Goal: Task Accomplishment & Management: Complete application form

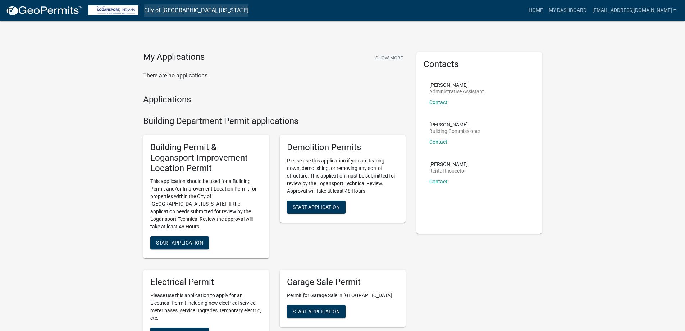
click at [179, 10] on link "City of [GEOGRAPHIC_DATA], [US_STATE]" at bounding box center [196, 10] width 104 height 12
click at [387, 56] on button "Show More" at bounding box center [389, 58] width 33 height 12
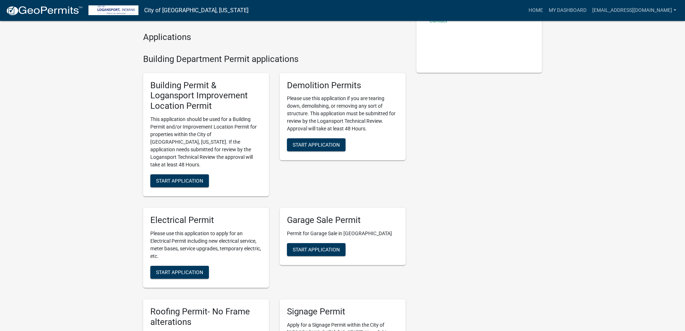
scroll to position [180, 0]
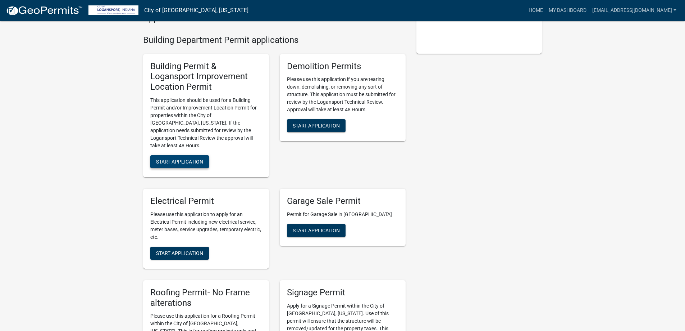
click at [195, 159] on span "Start Application" at bounding box center [179, 162] width 47 height 6
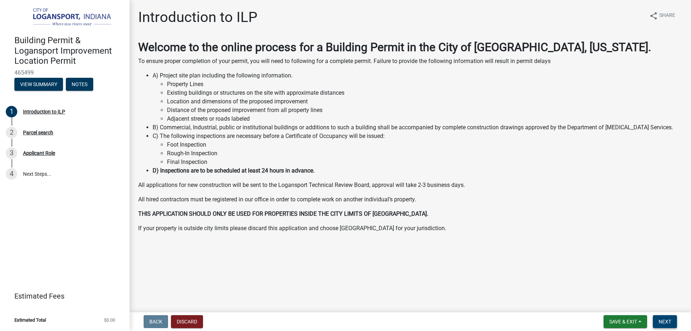
click at [661, 319] on span "Next" at bounding box center [664, 321] width 13 height 6
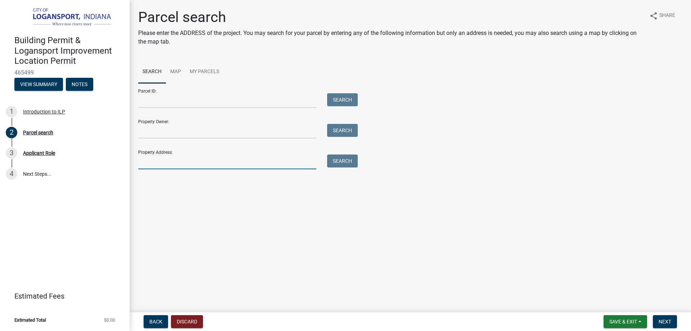
click at [157, 162] on input "Property Address:" at bounding box center [227, 161] width 178 height 15
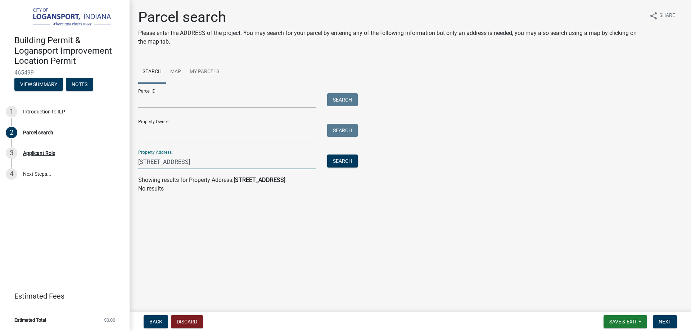
drag, startPoint x: 191, startPoint y: 161, endPoint x: 171, endPoint y: 164, distance: 20.7
click at [171, 164] on input "[STREET_ADDRESS]" at bounding box center [227, 161] width 178 height 15
type input "728 Lynwood"
click at [340, 161] on button "Search" at bounding box center [342, 160] width 31 height 13
click at [316, 224] on main "Parcel search Please enter the ADDRESS of the project. You may search for your …" at bounding box center [409, 154] width 561 height 309
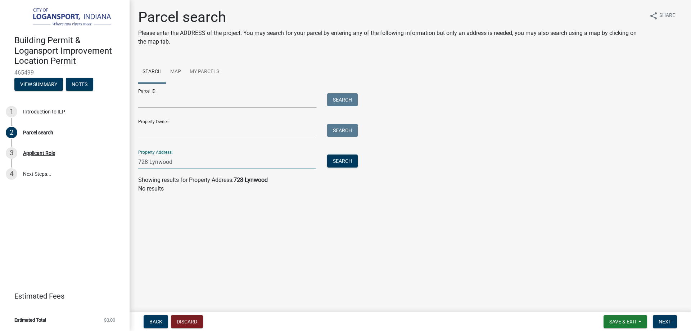
click at [256, 155] on input "728 Lynwood" at bounding box center [227, 161] width 178 height 15
drag, startPoint x: 172, startPoint y: 162, endPoint x: 105, endPoint y: 162, distance: 67.6
click at [105, 162] on div "Building Permit & Logansport Improvement Location Permit 465499 View Summary No…" at bounding box center [345, 165] width 691 height 331
click at [176, 73] on link "Map" at bounding box center [175, 71] width 19 height 23
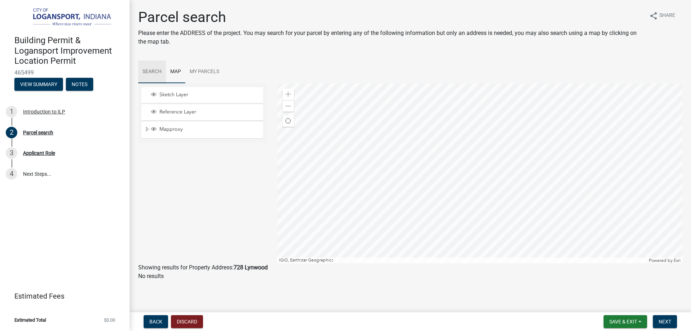
click at [156, 70] on link "Search" at bounding box center [152, 71] width 28 height 23
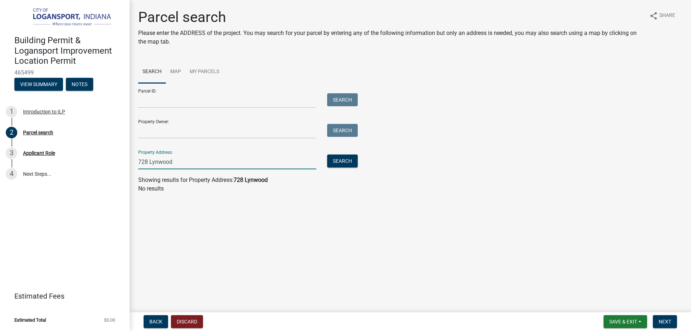
click at [188, 165] on input "728 Lynwood" at bounding box center [227, 161] width 178 height 15
drag, startPoint x: 254, startPoint y: 163, endPoint x: 127, endPoint y: 162, distance: 126.6
click at [129, 163] on div "Building Permit & Logansport Improvement Location Permit 465499 View Summary No…" at bounding box center [345, 165] width 691 height 331
drag, startPoint x: 194, startPoint y: 225, endPoint x: 196, endPoint y: 231, distance: 6.5
click at [195, 225] on main "Parcel search Please enter the ADDRESS of the project. You may search for your …" at bounding box center [409, 154] width 561 height 309
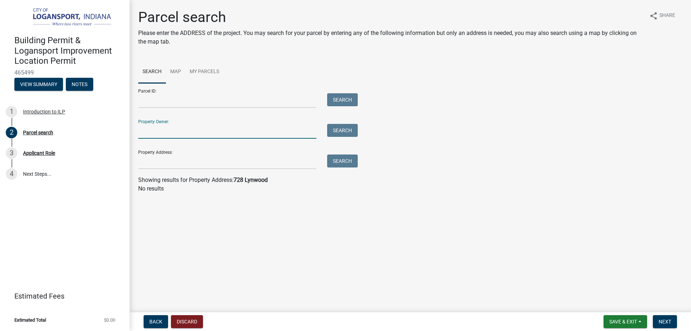
click at [189, 132] on input "Property Owner:" at bounding box center [227, 131] width 178 height 15
type input "[PERSON_NAME]"
click at [341, 131] on button "Search" at bounding box center [342, 130] width 31 height 13
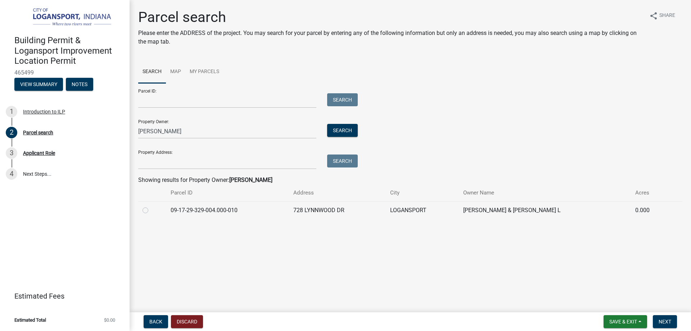
click at [132, 208] on div "Parcel search Please enter the ADDRESS of the project. You may search for your …" at bounding box center [409, 117] width 561 height 217
click at [151, 206] on label at bounding box center [151, 206] width 0 height 0
click at [151, 210] on input "radio" at bounding box center [153, 208] width 5 height 5
radio input "true"
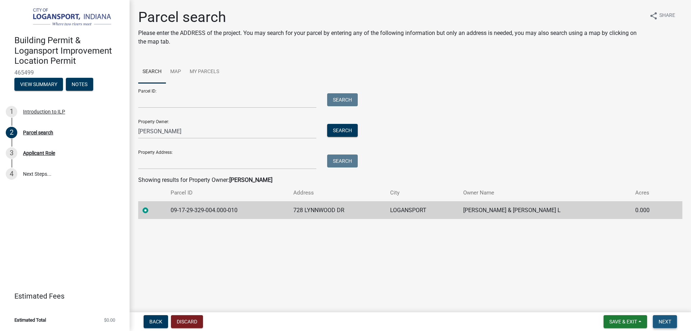
click at [666, 321] on span "Next" at bounding box center [664, 321] width 13 height 6
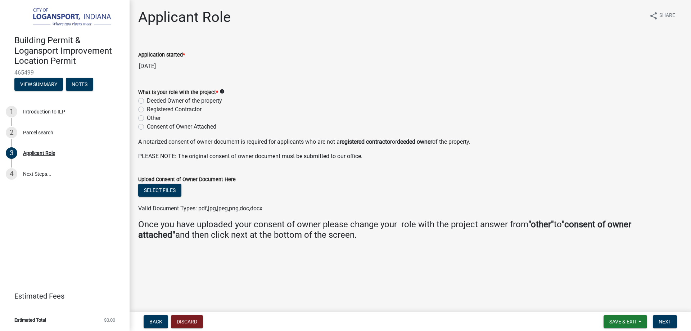
click at [147, 109] on label "Registered Contractor" at bounding box center [174, 109] width 55 height 9
click at [147, 109] on input "Registered Contractor" at bounding box center [149, 107] width 5 height 5
radio input "true"
click at [667, 321] on span "Next" at bounding box center [664, 321] width 13 height 6
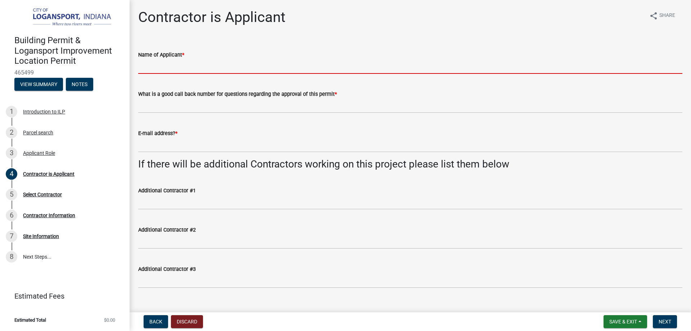
click at [148, 67] on input "Name of Applicant *" at bounding box center [410, 66] width 544 height 15
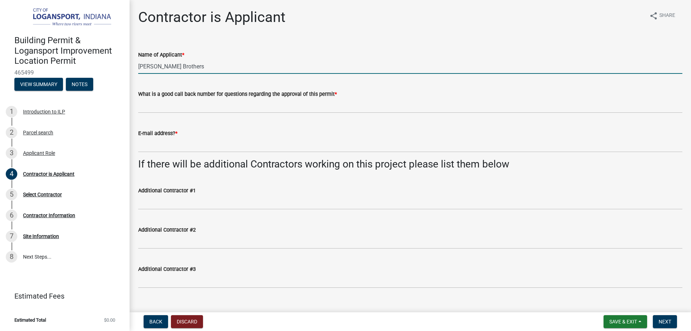
type input "[PERSON_NAME] Brothers"
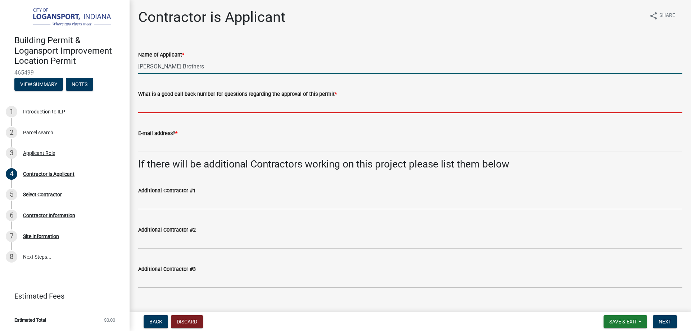
click at [175, 102] on input "What is a good call back number for questions regarding the approval of this pe…" at bounding box center [410, 105] width 544 height 15
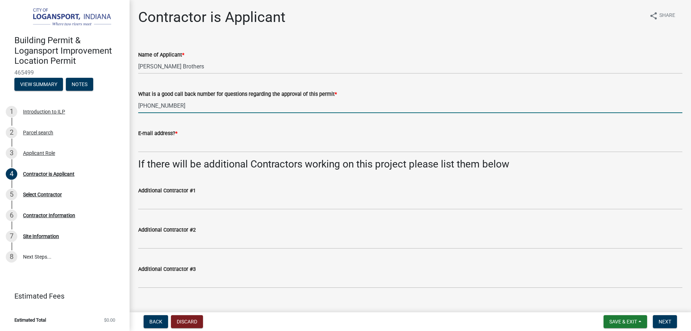
type input "[PHONE_NUMBER]"
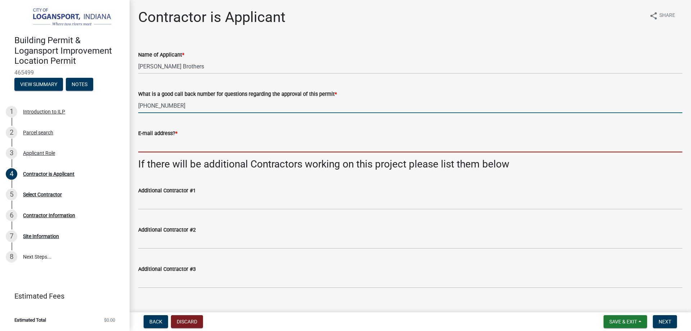
click at [179, 145] on input "E-mail address? *" at bounding box center [410, 144] width 544 height 15
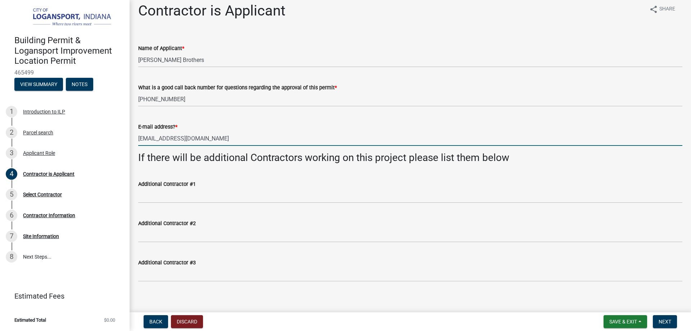
scroll to position [13, 0]
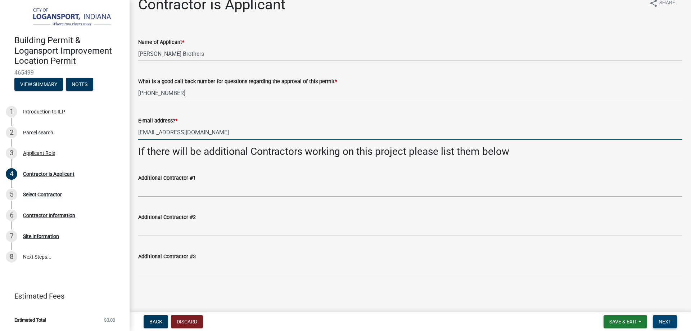
type input "[EMAIL_ADDRESS][DOMAIN_NAME]"
click at [666, 319] on span "Next" at bounding box center [664, 321] width 13 height 6
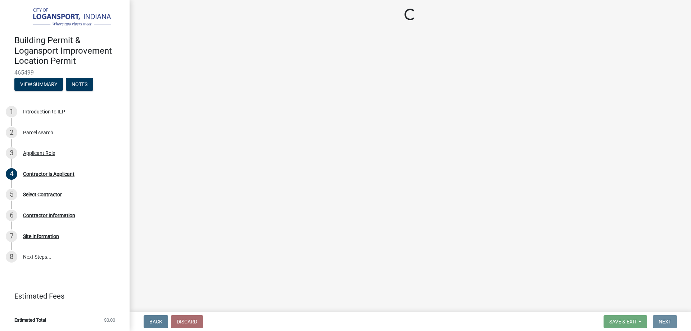
scroll to position [0, 0]
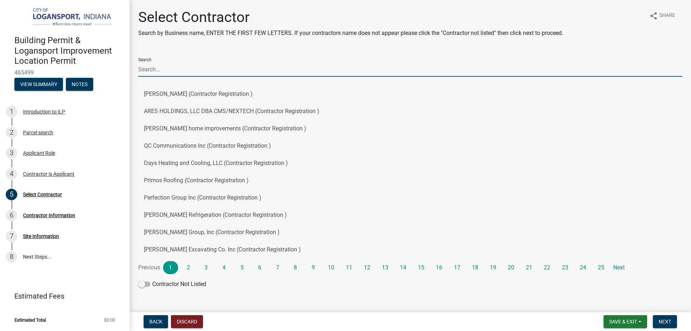
drag, startPoint x: 150, startPoint y: 70, endPoint x: 189, endPoint y: 67, distance: 38.9
click at [150, 70] on input "Search" at bounding box center [410, 69] width 544 height 15
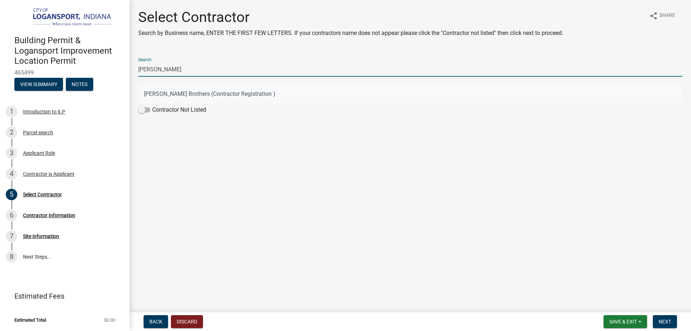
type input "[PERSON_NAME]"
click at [210, 95] on button "[PERSON_NAME] Brothers (Contractor Registration )" at bounding box center [410, 93] width 544 height 17
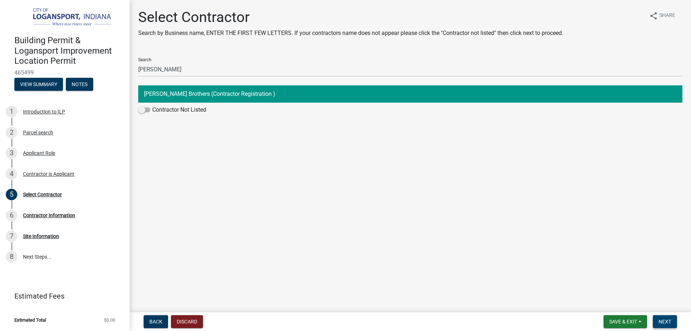
click at [667, 319] on span "Next" at bounding box center [664, 321] width 13 height 6
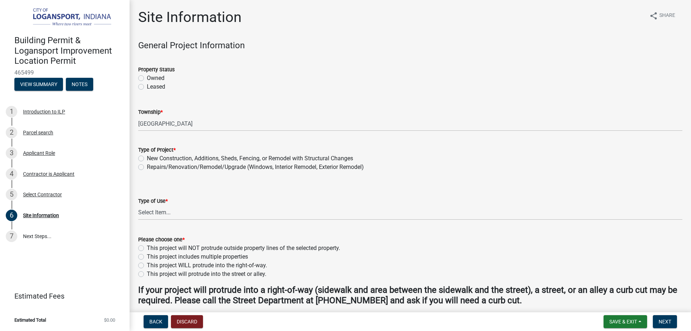
click at [147, 79] on label "Owned" at bounding box center [156, 78] width 18 height 9
click at [147, 78] on input "Owned" at bounding box center [149, 76] width 5 height 5
radio input "true"
click at [147, 169] on label "Repairs/Renovation/Remodel/Upgrade (Windows, Interior Remodel, Exterior Remodel)" at bounding box center [255, 167] width 217 height 9
click at [147, 167] on input "Repairs/Renovation/Remodel/Upgrade (Windows, Interior Remodel, Exterior Remodel)" at bounding box center [149, 165] width 5 height 5
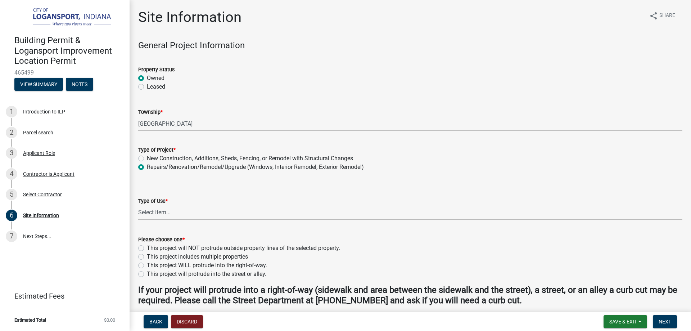
radio input "true"
click at [162, 214] on select "Select Item... Residential Commercial/Industrial Agricultural Public/Semi Public" at bounding box center [410, 212] width 544 height 15
click at [138, 205] on select "Select Item... Residential Commercial/Industrial Agricultural Public/Semi Public" at bounding box center [410, 212] width 544 height 15
select select "62802869-e470-474a-8a4c-8dbe1ccdd5ac"
click at [147, 248] on label "This project will NOT protrude outside property lines of the selected property." at bounding box center [243, 247] width 193 height 9
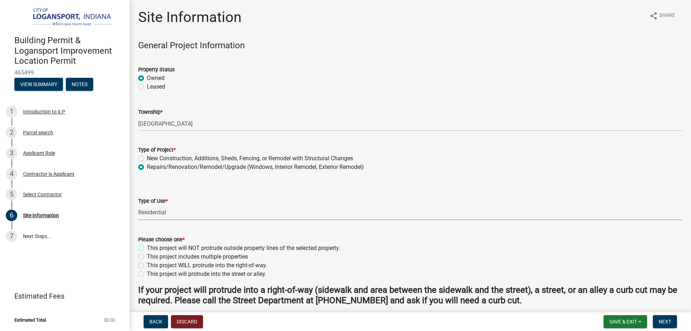
click at [147, 248] on input "This project will NOT protrude outside property lines of the selected property." at bounding box center [149, 245] width 5 height 5
radio input "true"
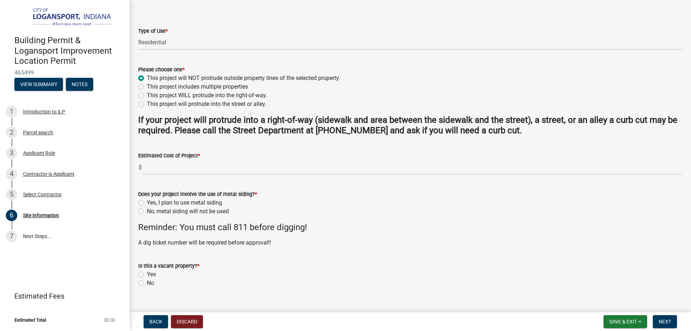
scroll to position [182, 0]
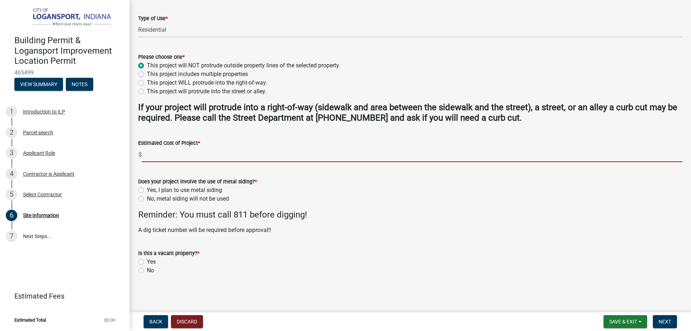
click at [180, 152] on input "text" at bounding box center [412, 154] width 540 height 15
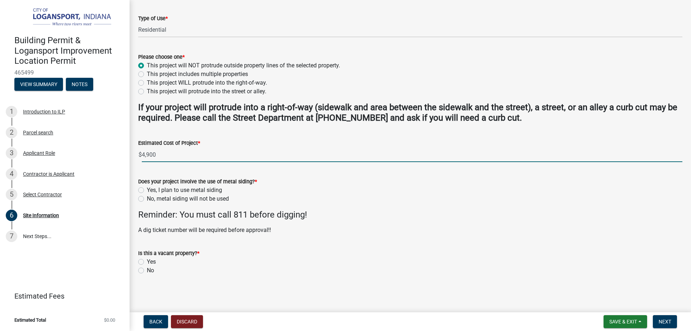
type input "4900"
click at [147, 200] on label "No, metal siding will not be used" at bounding box center [188, 198] width 82 height 9
click at [147, 199] on input "No, metal siding will not be used" at bounding box center [149, 196] width 5 height 5
radio input "true"
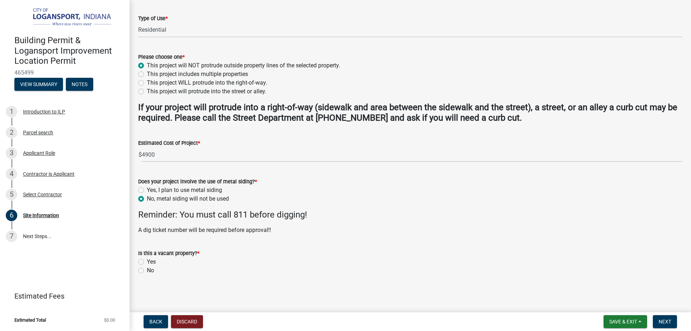
click at [147, 271] on label "No" at bounding box center [150, 270] width 7 height 9
click at [147, 270] on input "No" at bounding box center [149, 268] width 5 height 5
radio input "true"
click at [671, 318] on button "Next" at bounding box center [664, 321] width 24 height 13
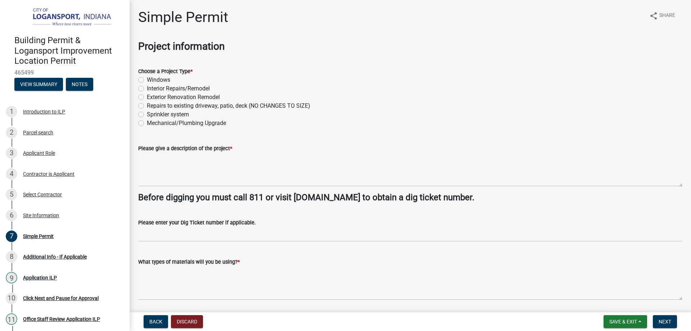
click at [147, 122] on label "Mechanical/Plumbing Upgrade" at bounding box center [186, 123] width 79 height 9
click at [147, 122] on input "Mechanical/Plumbing Upgrade" at bounding box center [149, 121] width 5 height 5
radio input "true"
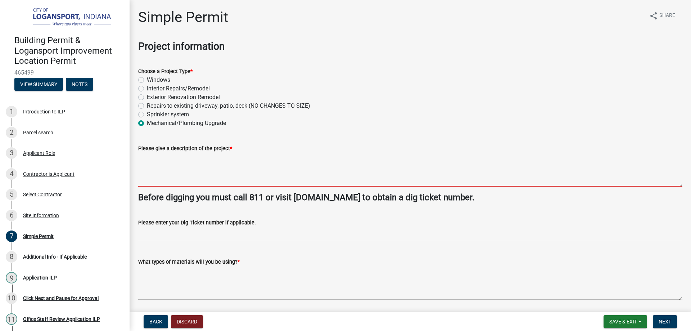
click at [167, 173] on textarea "Please give a description of the project *" at bounding box center [410, 169] width 544 height 34
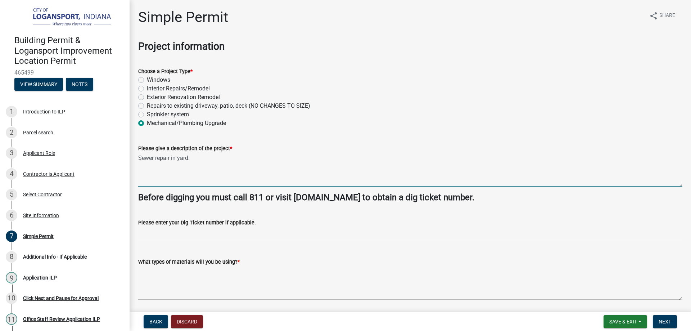
type textarea "Sewer repair in yard."
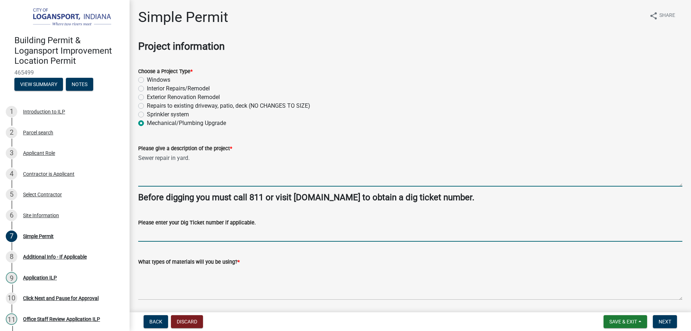
click at [207, 240] on input "Please enter your Dig Ticket number if applicable." at bounding box center [410, 234] width 544 height 15
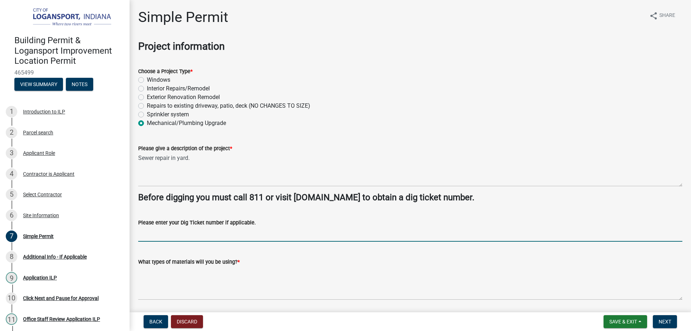
click at [252, 241] on input "Please enter your Dig Ticket number if applicable." at bounding box center [410, 234] width 544 height 15
paste input "25081803059"
type input "25081803059"
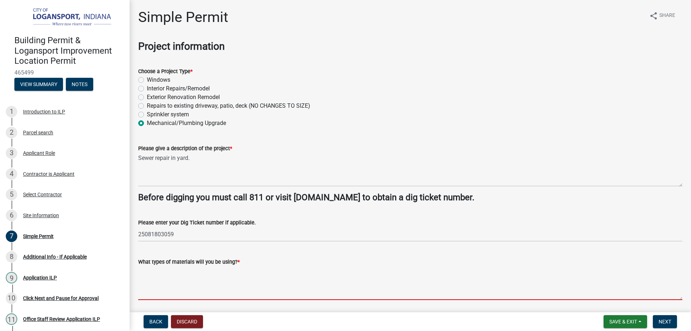
click at [196, 291] on textarea "What types of materials will you be using? *" at bounding box center [410, 283] width 544 height 34
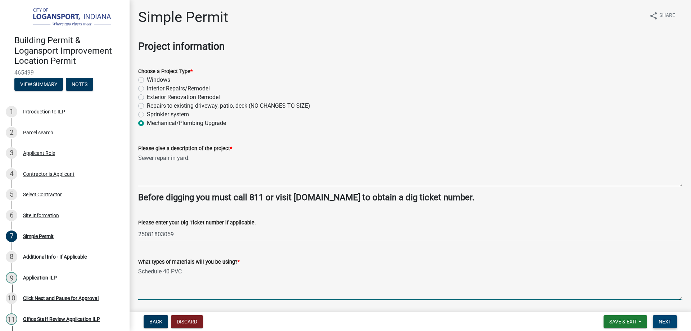
type textarea "Schedule 40 PVC"
click at [665, 320] on span "Next" at bounding box center [664, 321] width 13 height 6
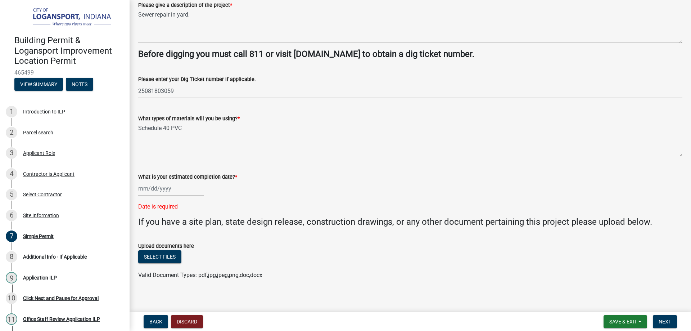
scroll to position [148, 0]
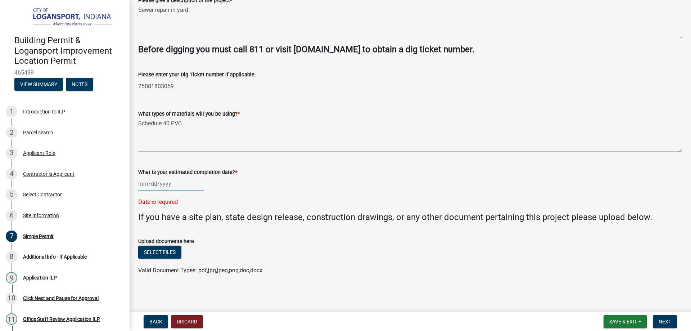
click at [173, 184] on div at bounding box center [171, 183] width 66 height 15
select select "8"
select select "2025"
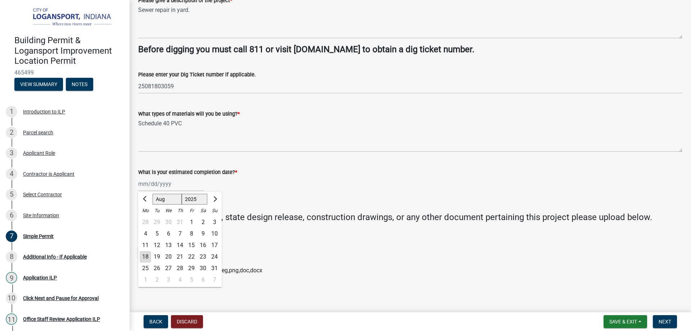
click at [155, 258] on div "19" at bounding box center [157, 257] width 12 height 12
type input "[DATE]"
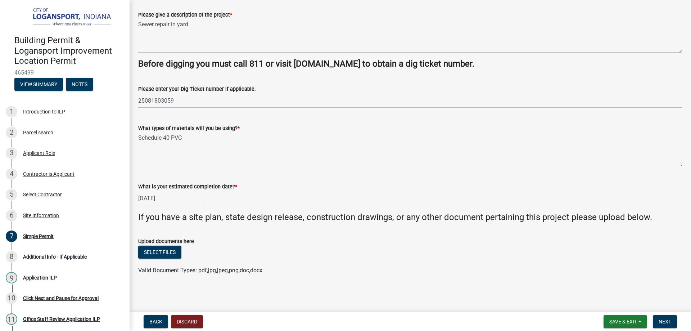
scroll to position [133, 0]
click at [666, 323] on span "Next" at bounding box center [664, 321] width 13 height 6
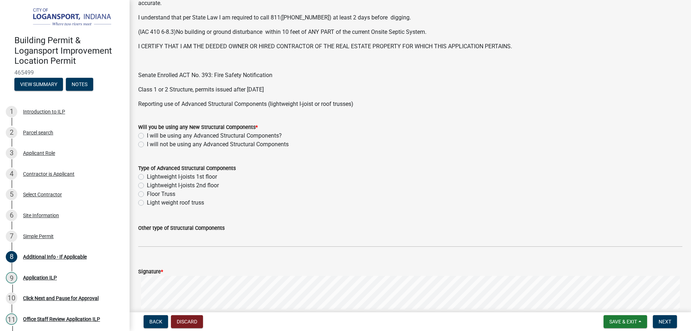
scroll to position [216, 0]
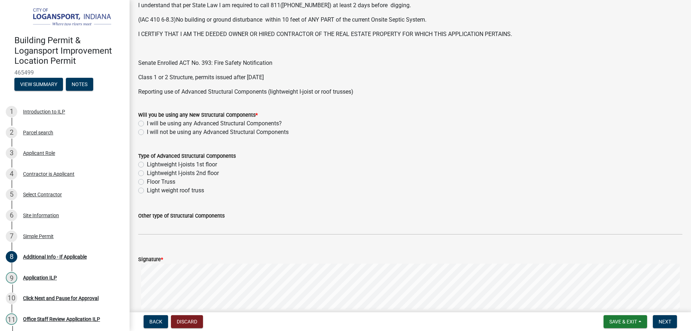
click at [147, 130] on label "I will not be using any Advanced Structural Components" at bounding box center [218, 132] width 142 height 9
click at [147, 130] on input "I will not be using any Advanced Structural Components" at bounding box center [149, 130] width 5 height 5
radio input "true"
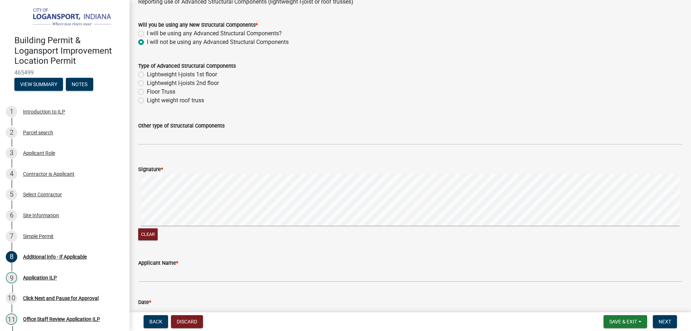
scroll to position [392, 0]
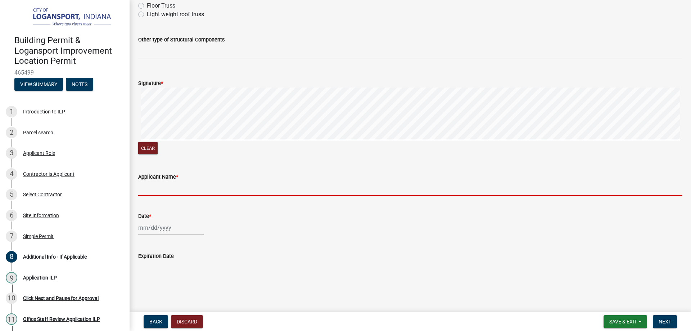
click at [176, 184] on input "Applicant Name *" at bounding box center [410, 188] width 544 height 15
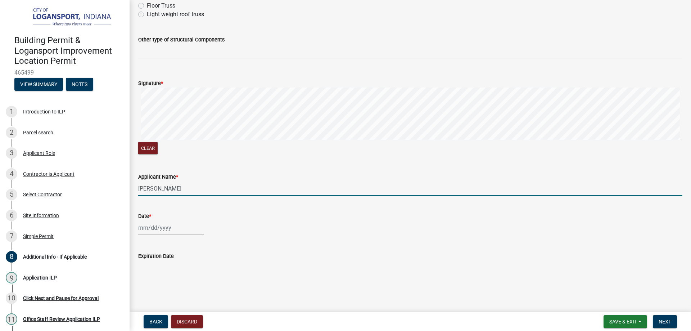
type input "[PERSON_NAME]"
click at [141, 229] on div at bounding box center [171, 227] width 66 height 15
select select "8"
select select "2025"
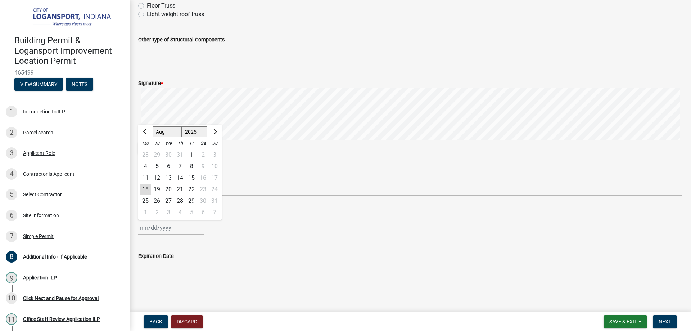
click at [150, 189] on div "18" at bounding box center [146, 189] width 12 height 12
type input "[DATE]"
click at [671, 322] on button "Next" at bounding box center [664, 321] width 24 height 13
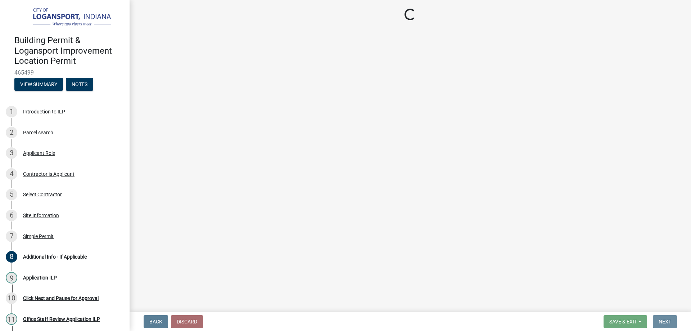
scroll to position [0, 0]
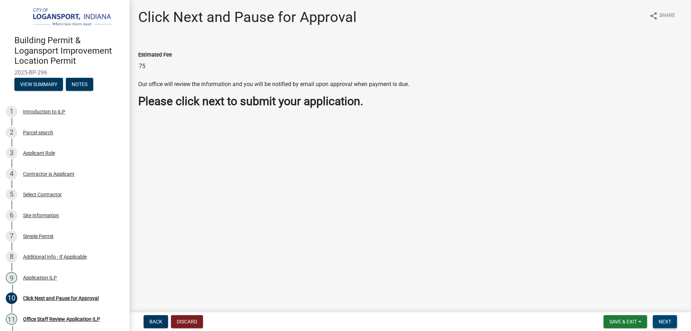
click at [669, 319] on span "Next" at bounding box center [664, 321] width 13 height 6
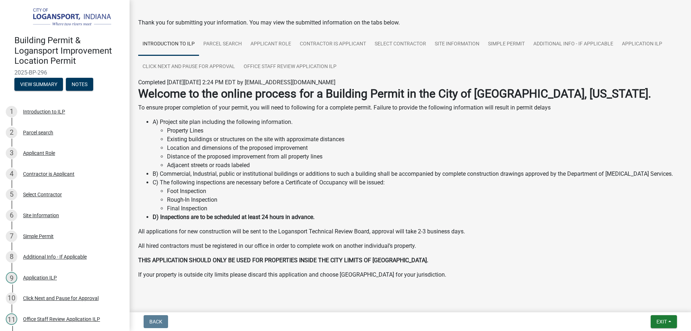
scroll to position [34, 0]
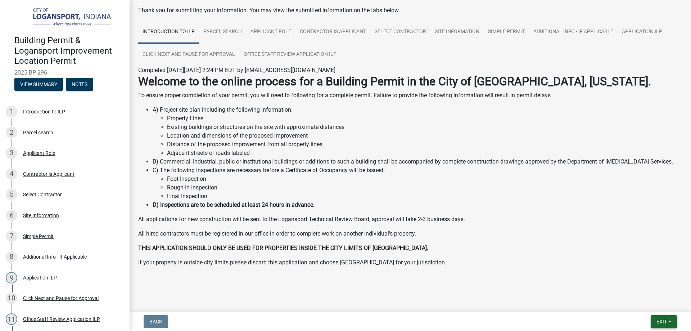
click at [656, 321] on span "Exit" at bounding box center [661, 321] width 10 height 6
click at [646, 287] on button "Save" at bounding box center [648, 285] width 58 height 17
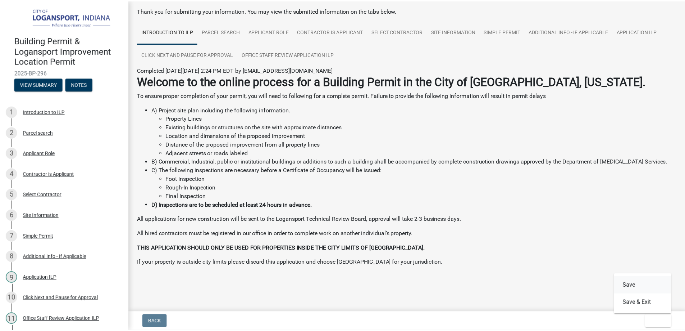
scroll to position [0, 0]
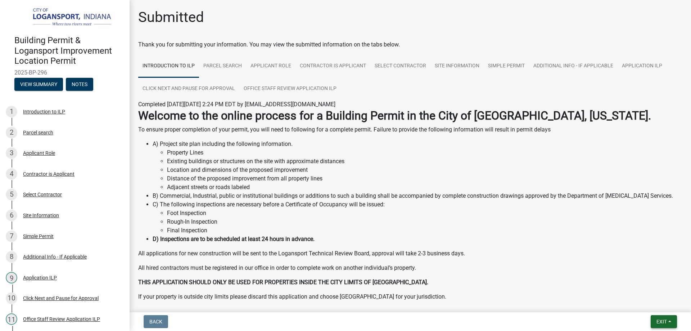
click at [655, 324] on button "Exit" at bounding box center [663, 321] width 26 height 13
click at [637, 300] on button "Save & Exit" at bounding box center [648, 302] width 58 height 17
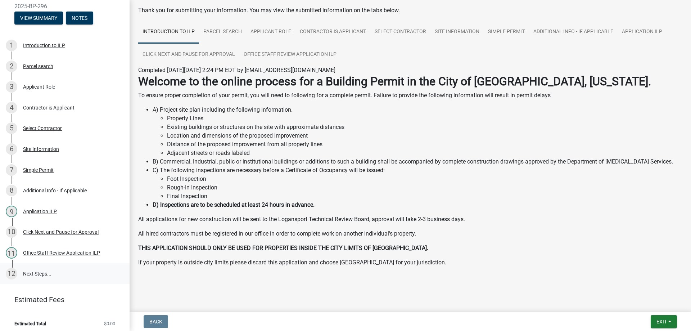
scroll to position [69, 0]
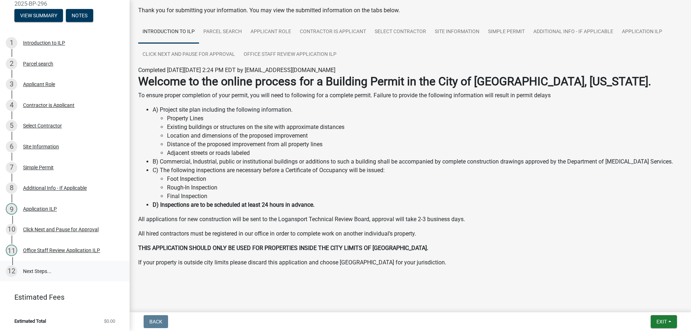
click at [39, 268] on link "12 Next Steps..." at bounding box center [64, 270] width 129 height 21
click at [56, 247] on div "Office Staff Review Application ILP" at bounding box center [61, 249] width 77 height 5
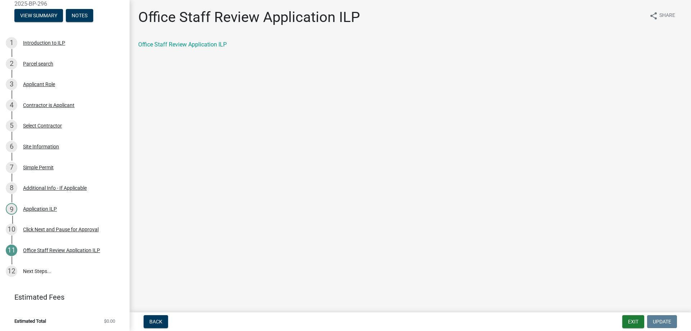
click at [182, 49] on div "Office Staff Review Application ILP" at bounding box center [410, 44] width 555 height 9
click at [182, 45] on link "Office Staff Review Application ILP" at bounding box center [182, 44] width 88 height 7
click at [32, 272] on link "12 Next Steps..." at bounding box center [64, 270] width 129 height 21
click at [38, 268] on link "12 Next Steps..." at bounding box center [64, 270] width 129 height 21
click at [50, 231] on div "Click Next and Pause for Approval" at bounding box center [61, 229] width 76 height 5
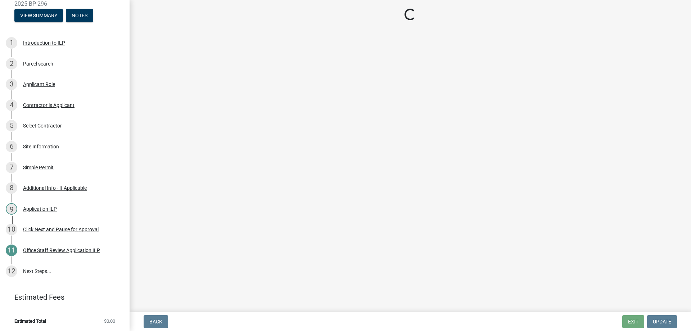
click at [42, 320] on span "Estimated Total" at bounding box center [30, 320] width 32 height 5
